Goal: Information Seeking & Learning: Learn about a topic

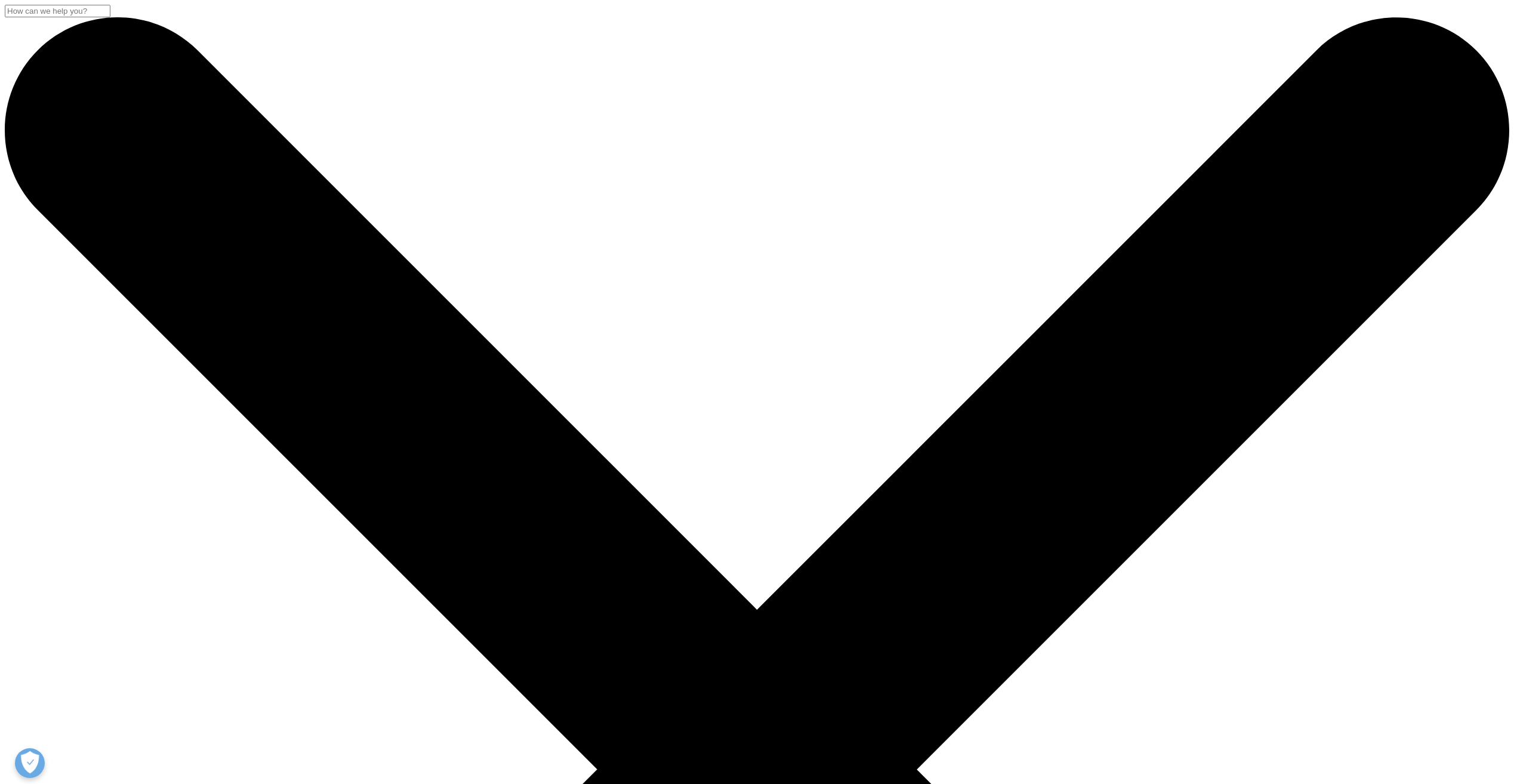
drag, startPoint x: 1229, startPoint y: 584, endPoint x: 748, endPoint y: 284, distance: 566.9
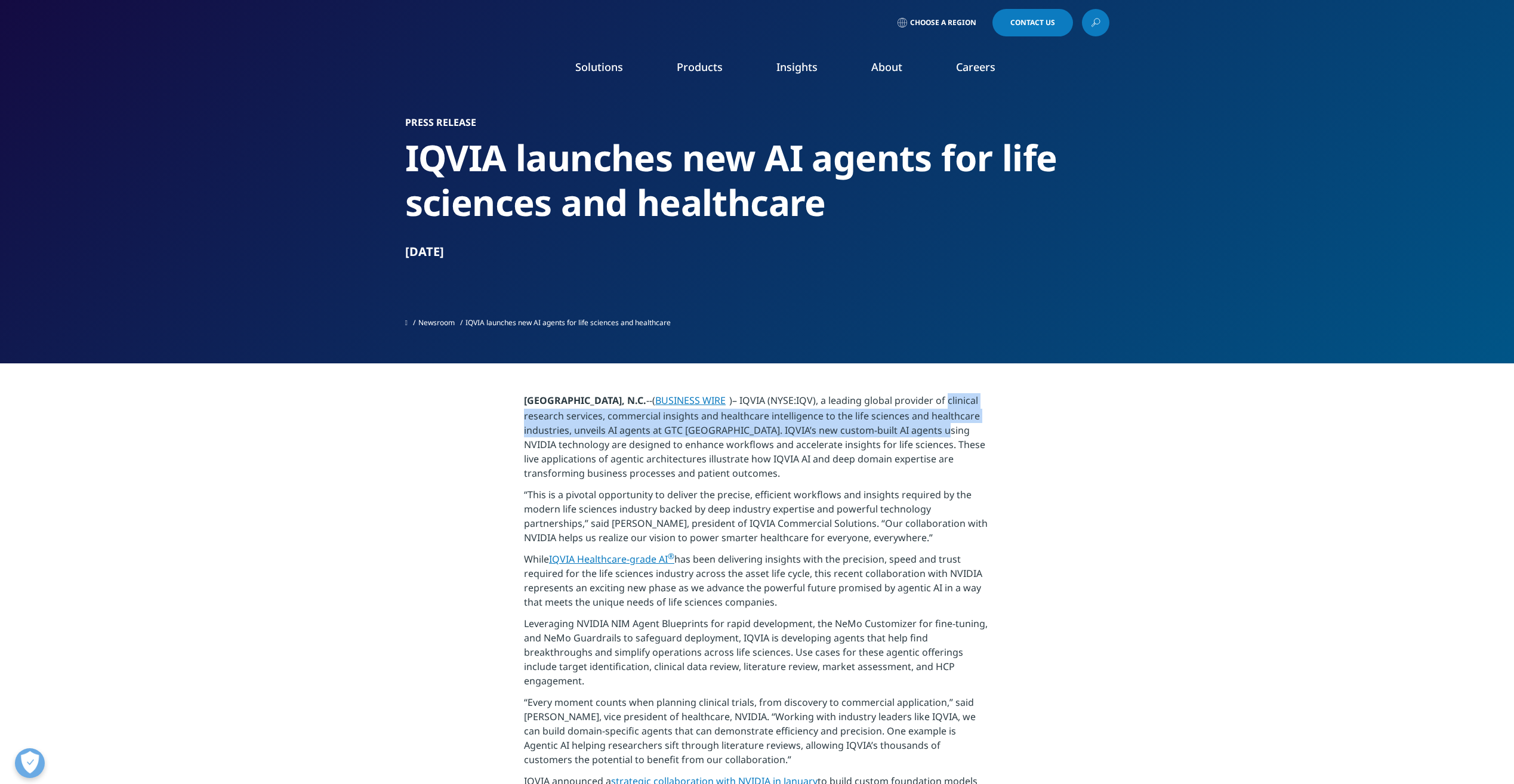
drag, startPoint x: 301, startPoint y: 410, endPoint x: 298, endPoint y: 397, distance: 13.3
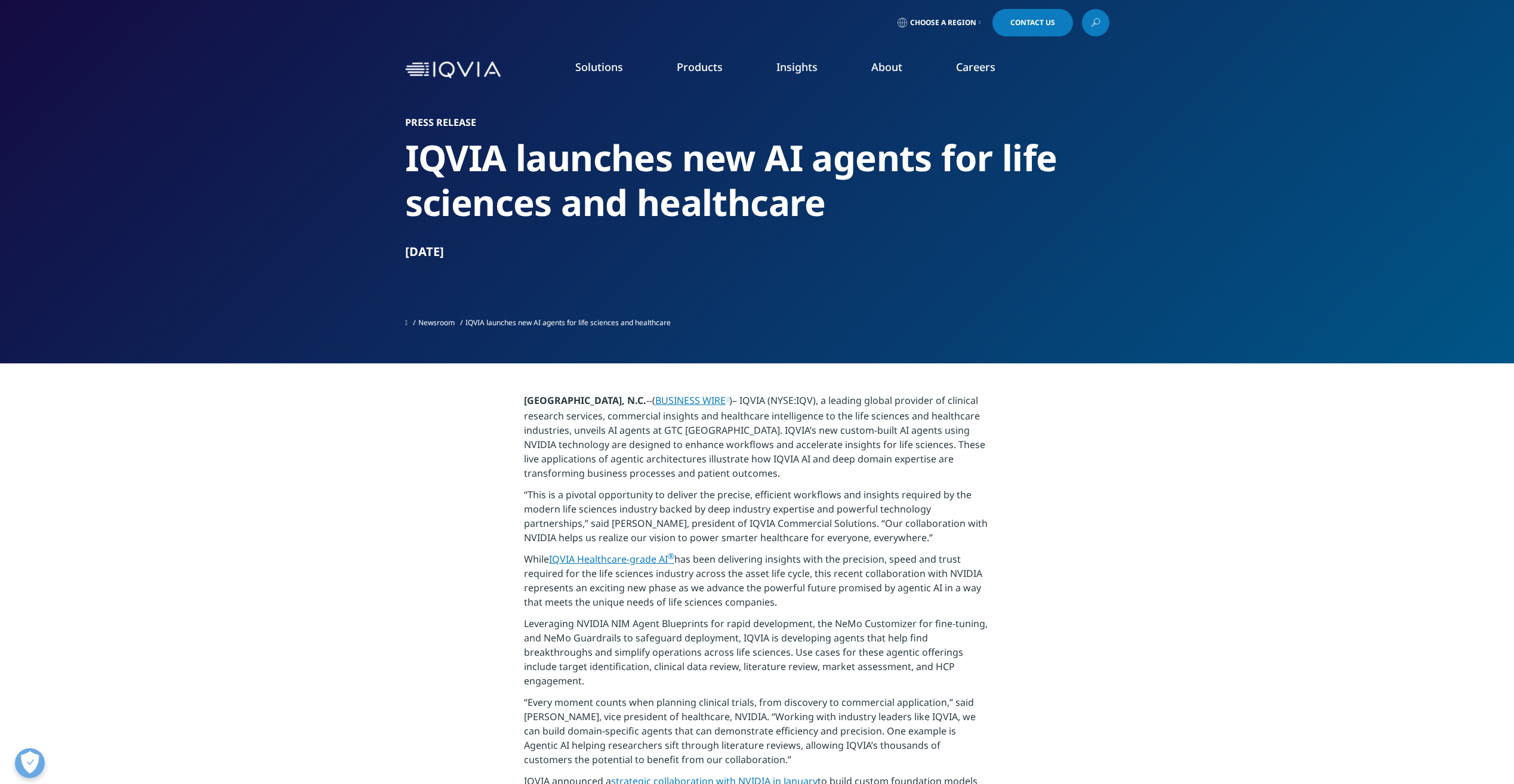
drag, startPoint x: 267, startPoint y: 570, endPoint x: 259, endPoint y: 579, distance: 12.0
drag, startPoint x: 1203, startPoint y: 524, endPoint x: 930, endPoint y: 243, distance: 391.8
drag, startPoint x: 510, startPoint y: 357, endPoint x: 503, endPoint y: 357, distance: 7.0
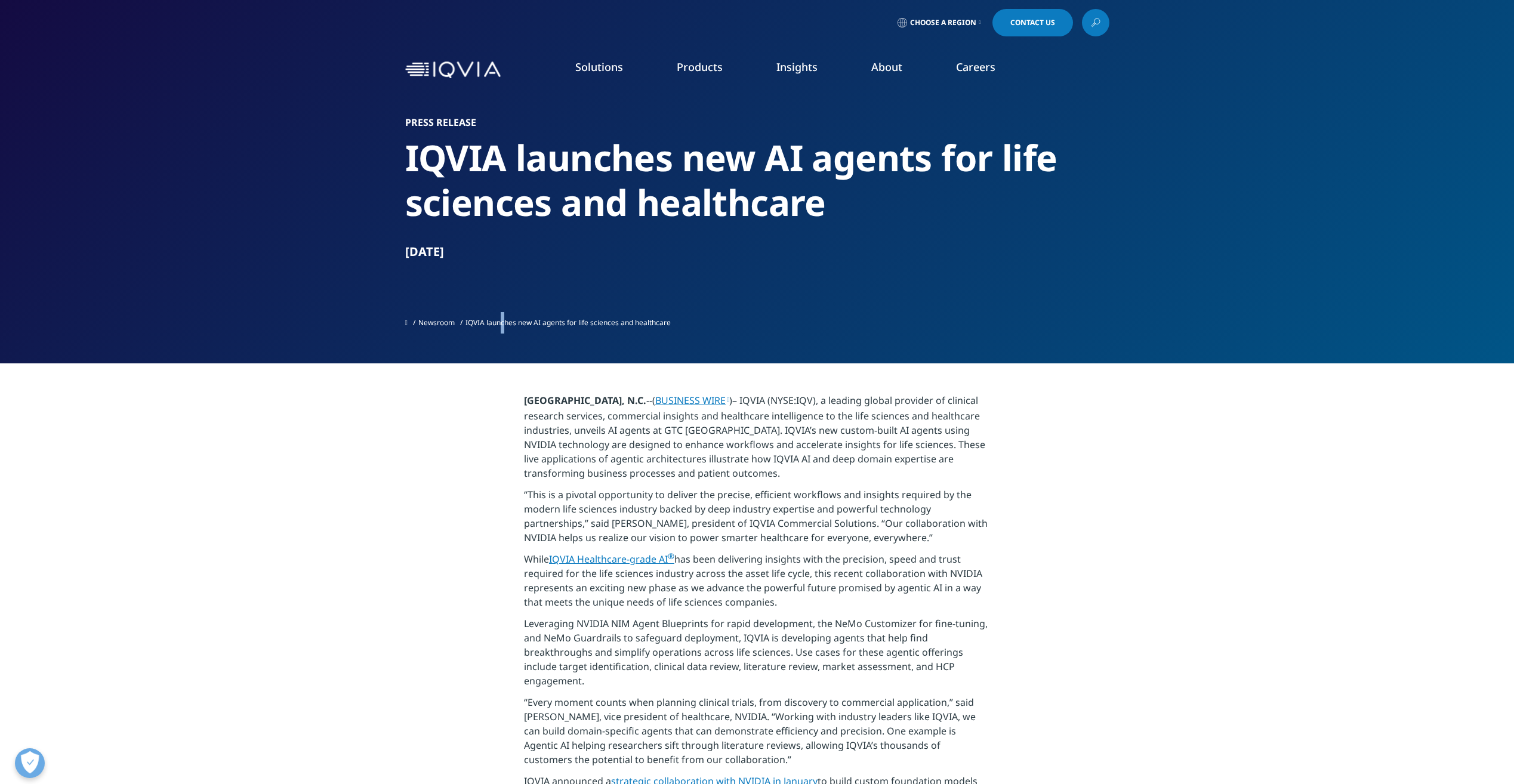
click at [503, 357] on div "Press Release [PERSON_NAME] launches new AI agents for life sciences and health…" at bounding box center [757, 181] width 705 height 363
